Goal: Check status: Check status

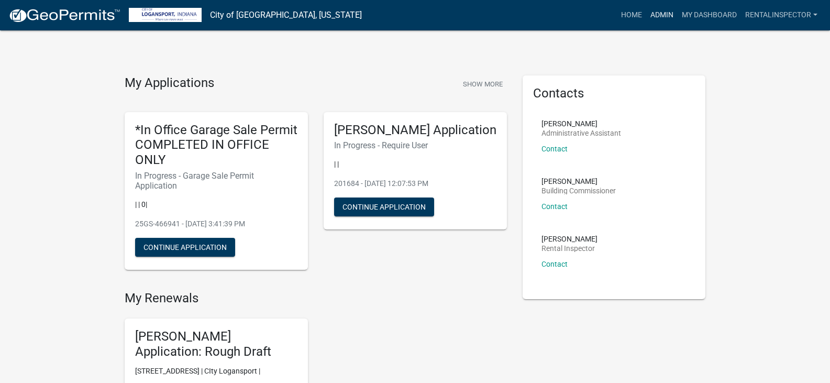
click at [654, 8] on link "Admin" at bounding box center [661, 15] width 31 height 20
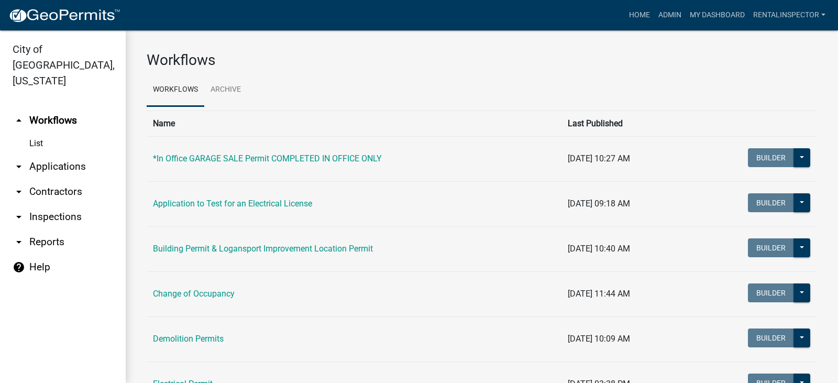
click at [70, 154] on link "arrow_drop_down Applications" at bounding box center [63, 166] width 126 height 25
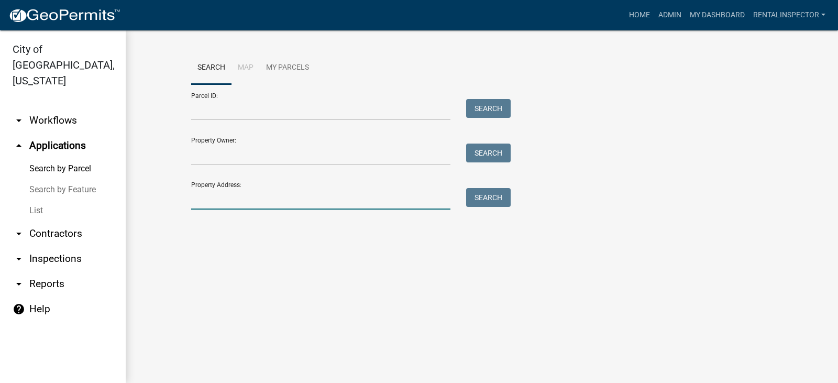
click at [304, 198] on input "Property Address:" at bounding box center [320, 198] width 259 height 21
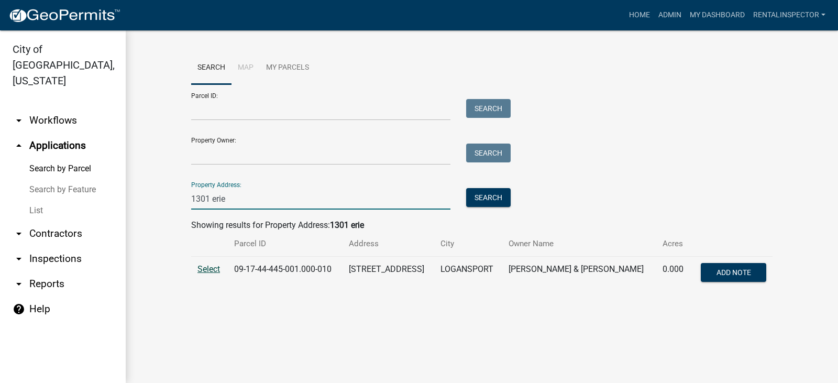
type input "1301 erie"
click at [214, 269] on span "Select" at bounding box center [209, 269] width 23 height 10
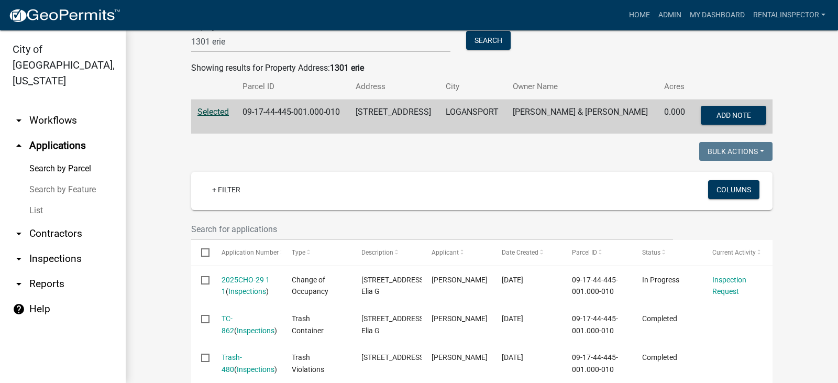
scroll to position [271, 0]
